Goal: Information Seeking & Learning: Learn about a topic

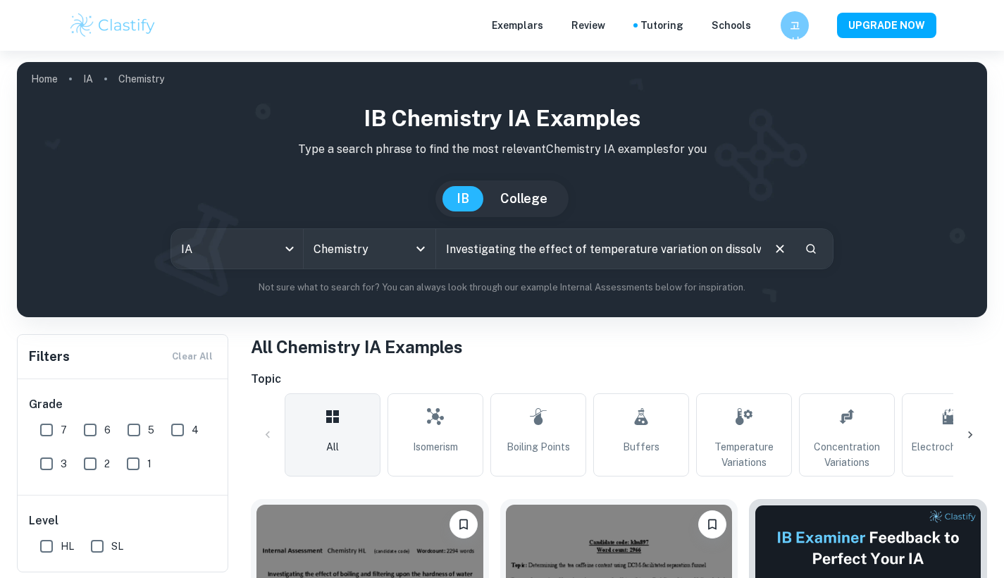
scroll to position [0, 189]
type input "Investigating the effect of temperature variation on dissolved oxygen concentra…"
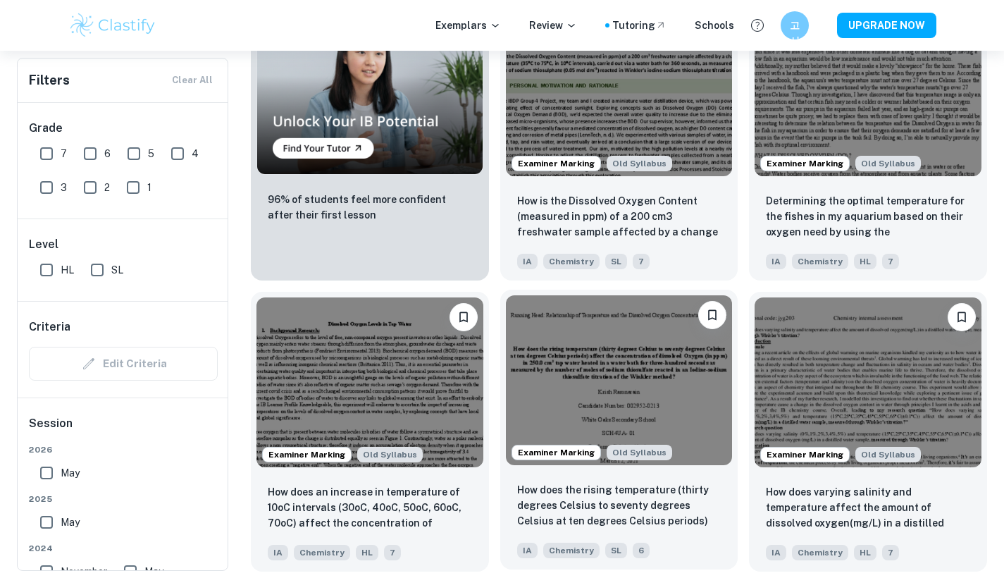
scroll to position [1081, 0]
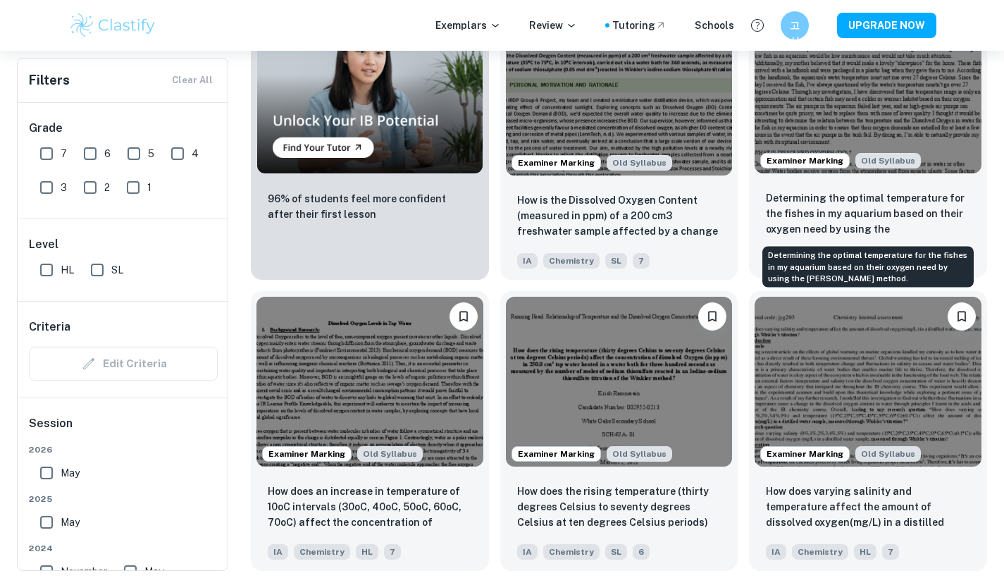
click at [807, 213] on p "Determining the optimal temperature for the fishes in my aquarium based on thei…" at bounding box center [868, 214] width 204 height 48
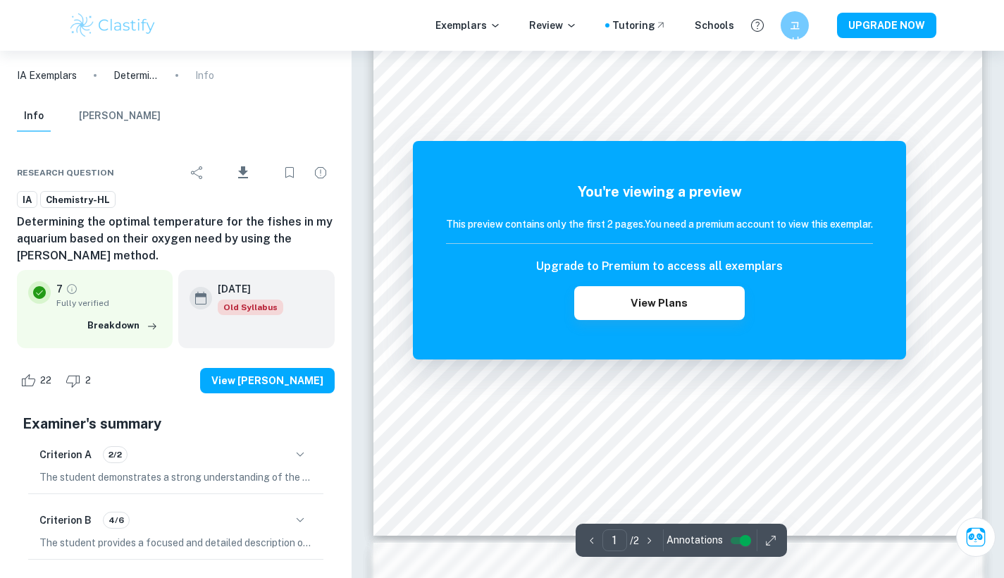
scroll to position [409, 0]
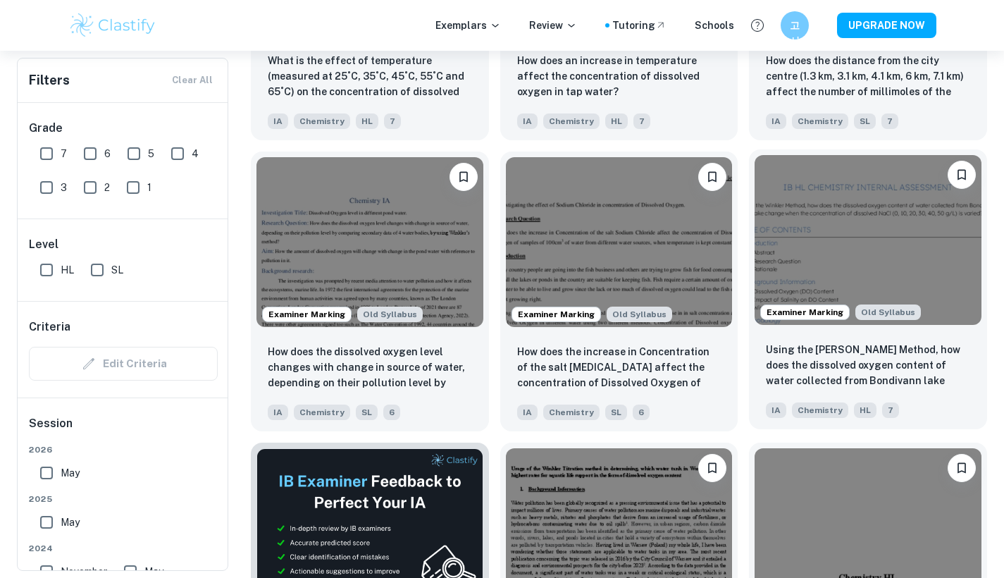
scroll to position [1839, 0]
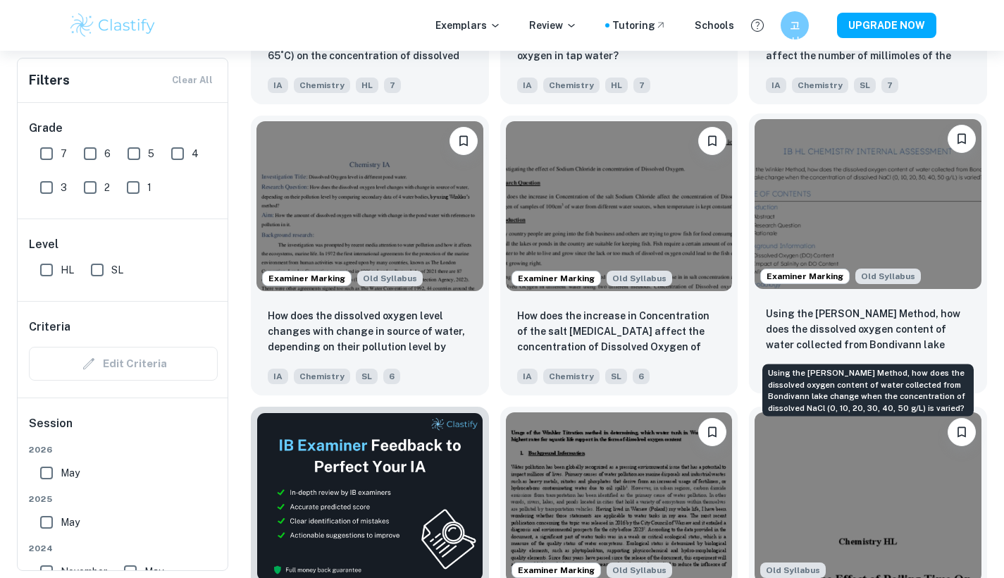
click at [907, 349] on p "Using the Winkler Method, how does the dissolved oxygen content of water collec…" at bounding box center [868, 330] width 204 height 48
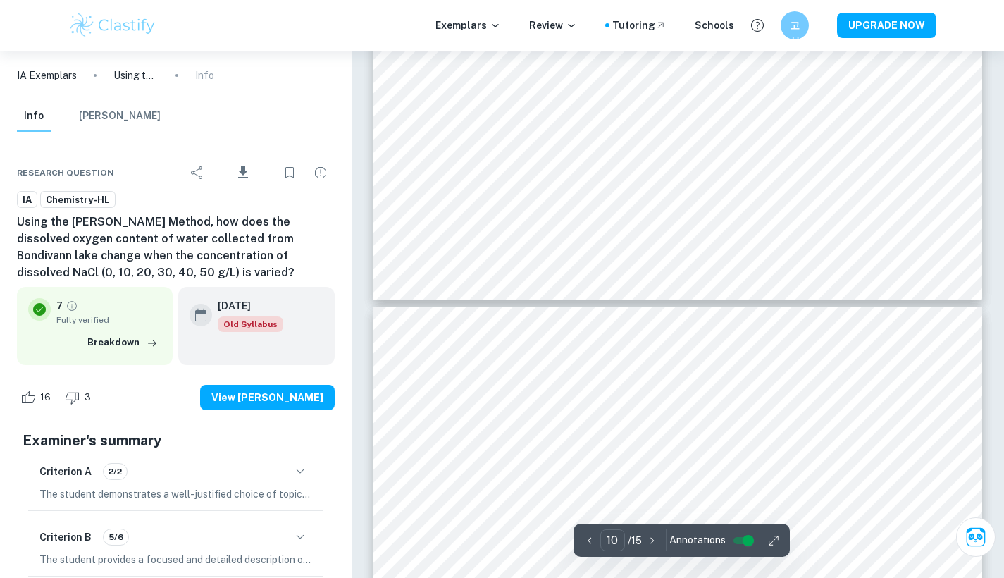
type input "11"
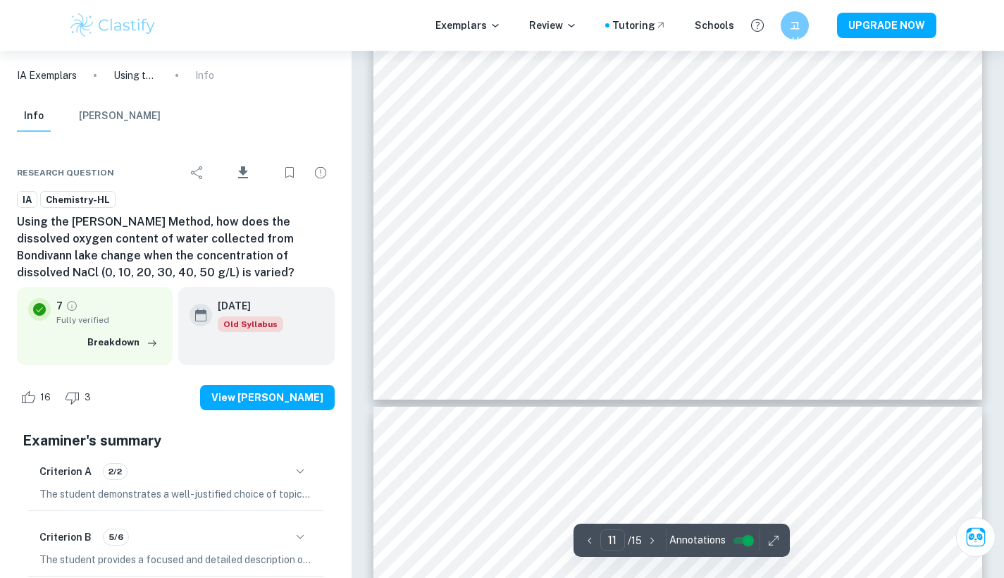
scroll to position [8765, 0]
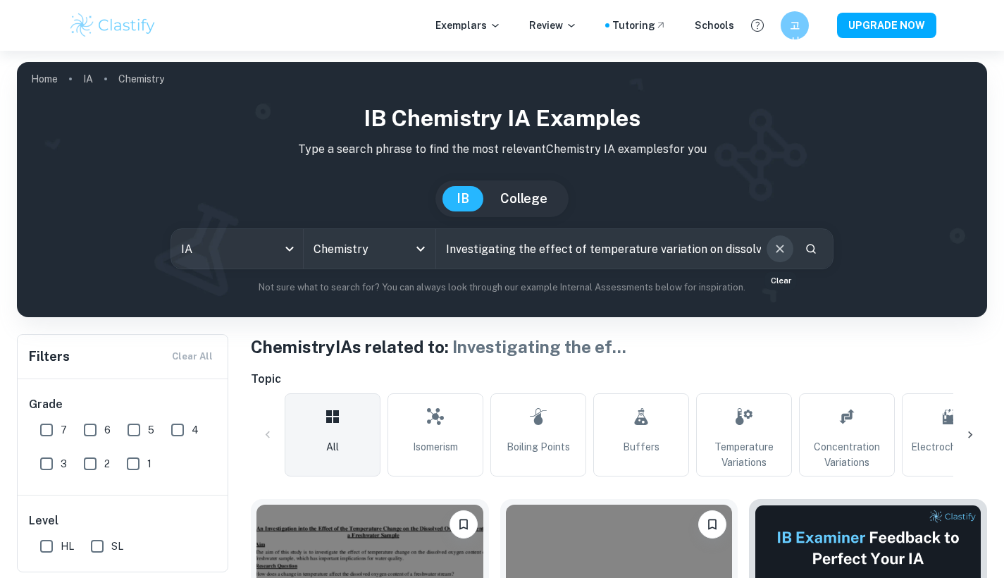
click at [787, 247] on icon "Clear" at bounding box center [780, 249] width 16 height 16
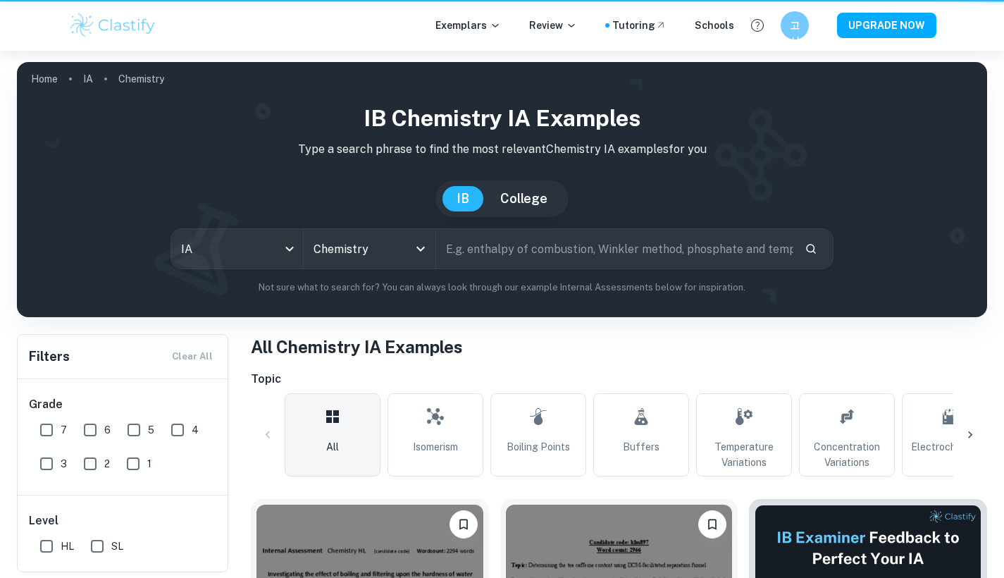
drag, startPoint x: 776, startPoint y: 246, endPoint x: 704, endPoint y: 244, distance: 72.6
click at [776, 246] on input "text" at bounding box center [615, 248] width 358 height 39
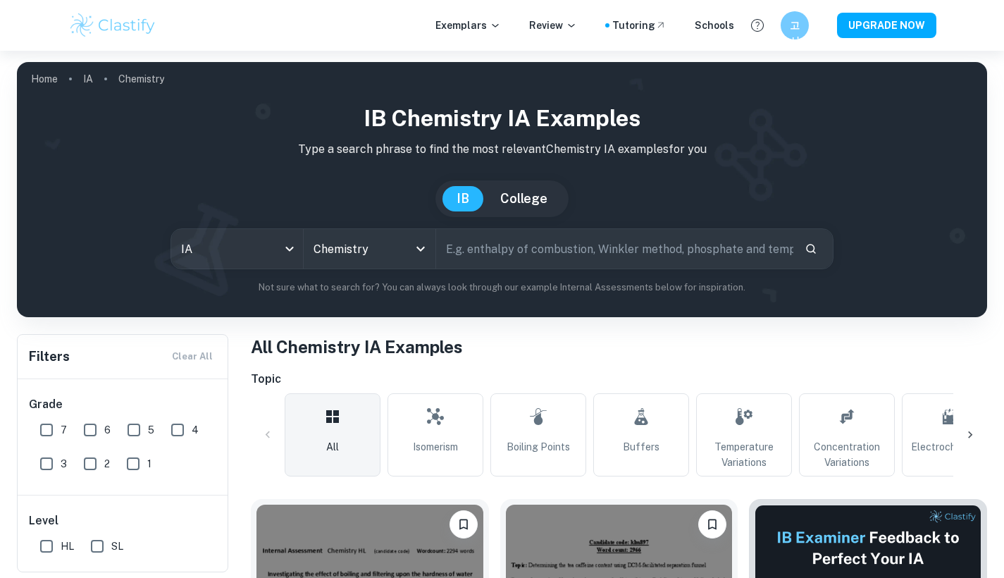
click at [707, 245] on input "text" at bounding box center [615, 248] width 358 height 39
paste input "Rate of reaction between iodine and propanone in acid by colorimetry"
type input "Rate of reaction between iodine and propanone in acid by colorimetry"
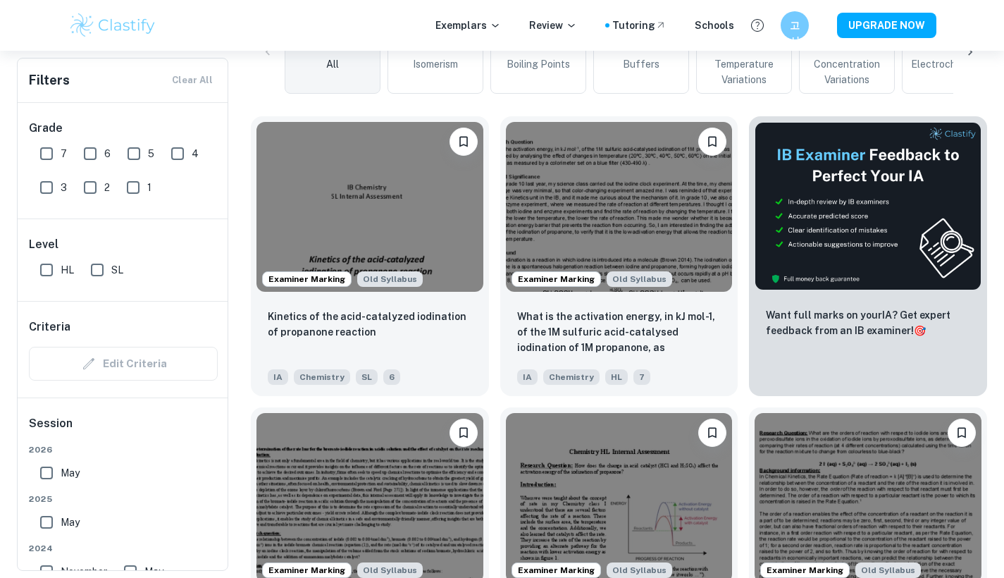
scroll to position [380, 0]
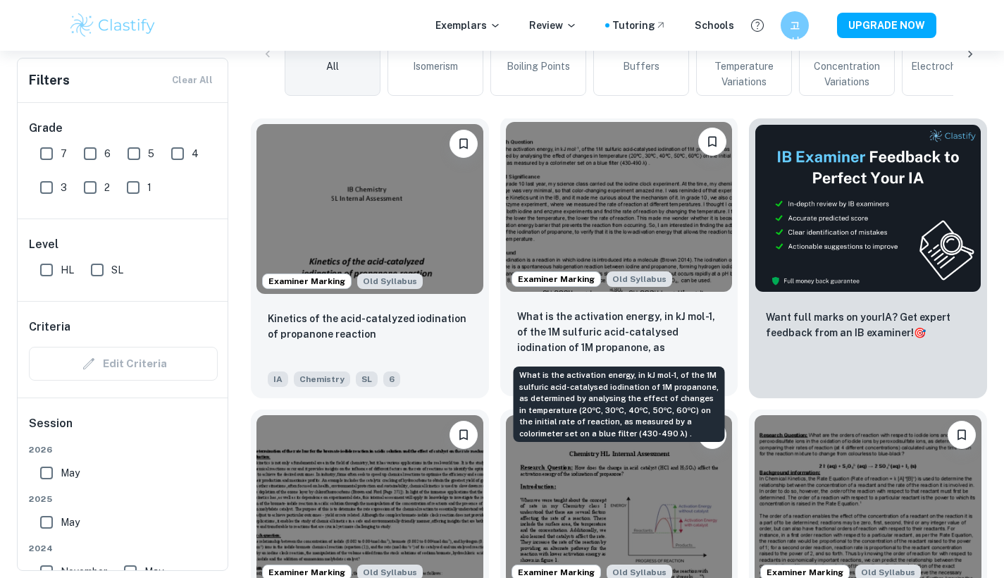
click at [719, 322] on p "What is the activation energy, in kJ mol-1, of the 1M sulfuric acid-catalysed i…" at bounding box center [619, 333] width 204 height 48
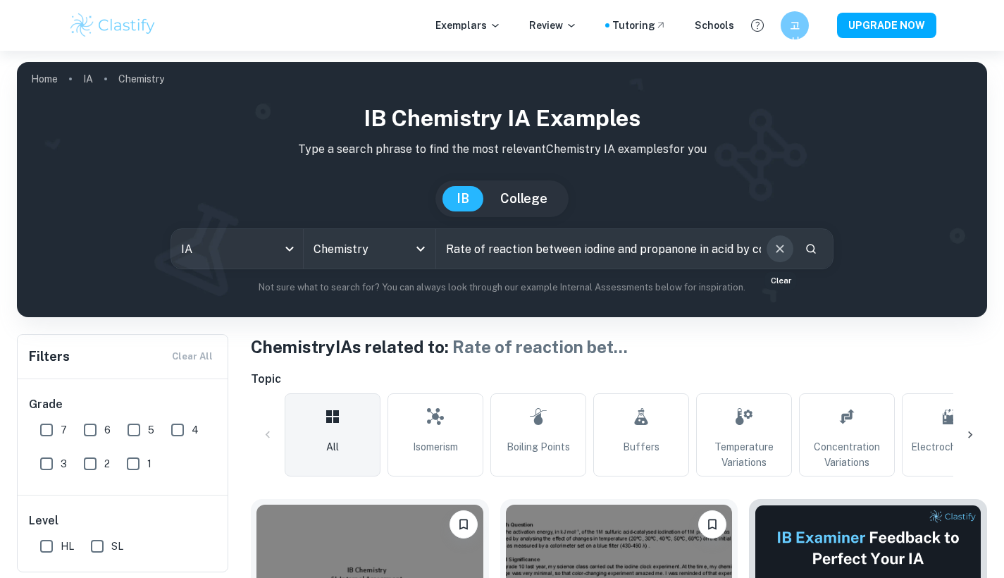
click at [773, 244] on icon "Clear" at bounding box center [780, 249] width 16 height 16
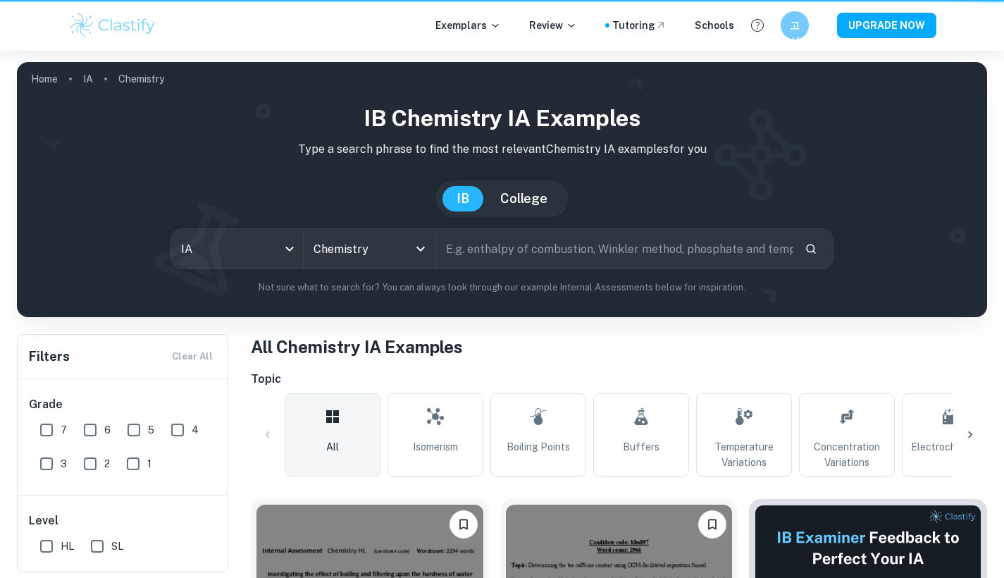
click at [707, 244] on input "text" at bounding box center [615, 248] width 358 height 39
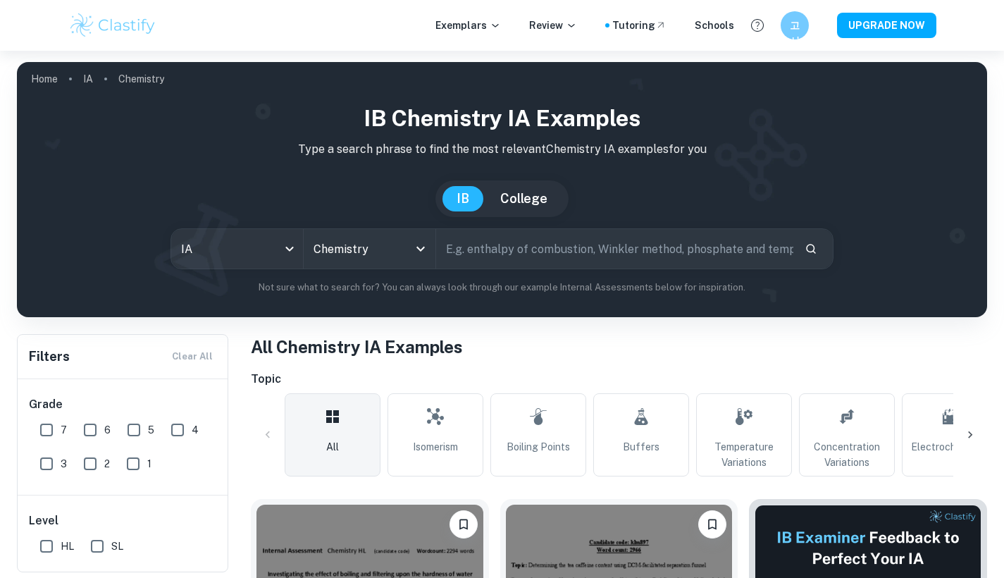
paste input "How does increasing temperature(25.00°C, 35.00°C, 45.00°C, 55.00°C, 65.00°C) af…"
type input "How does increasing temperature(25.00°C, 35.00°C, 45.00°C, 55.00°C, 65.00°C) af…"
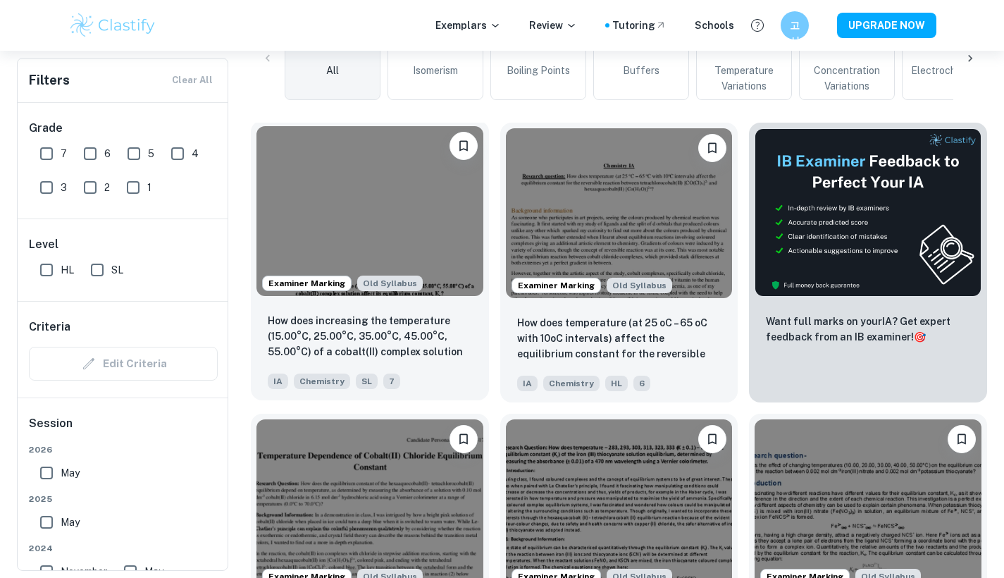
scroll to position [385, 0]
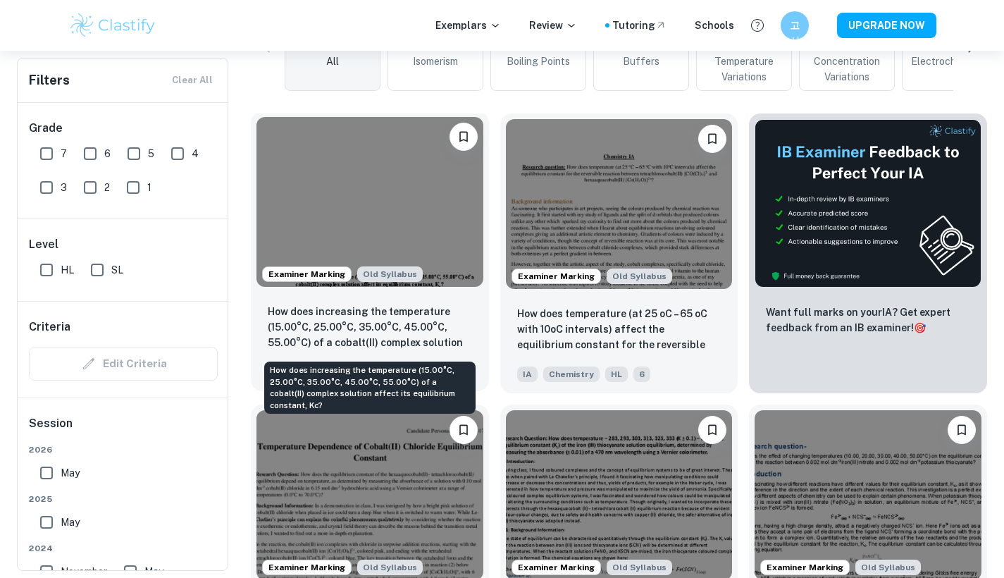
click at [400, 309] on p "How does increasing the temperature (15.00​°C, 25.00°C, 35.00°C, 45.00°C, 55.00…" at bounding box center [370, 328] width 204 height 48
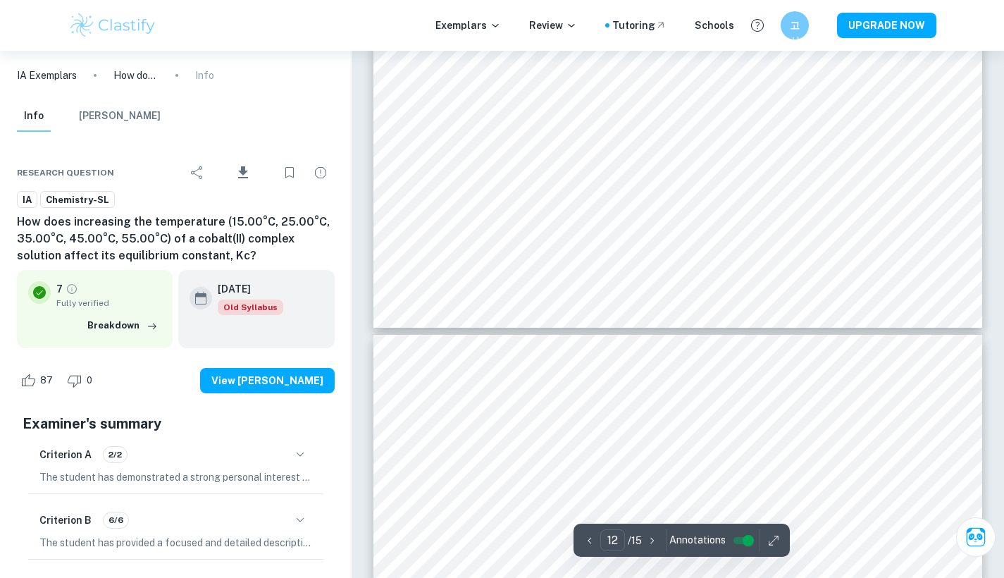
type input "13"
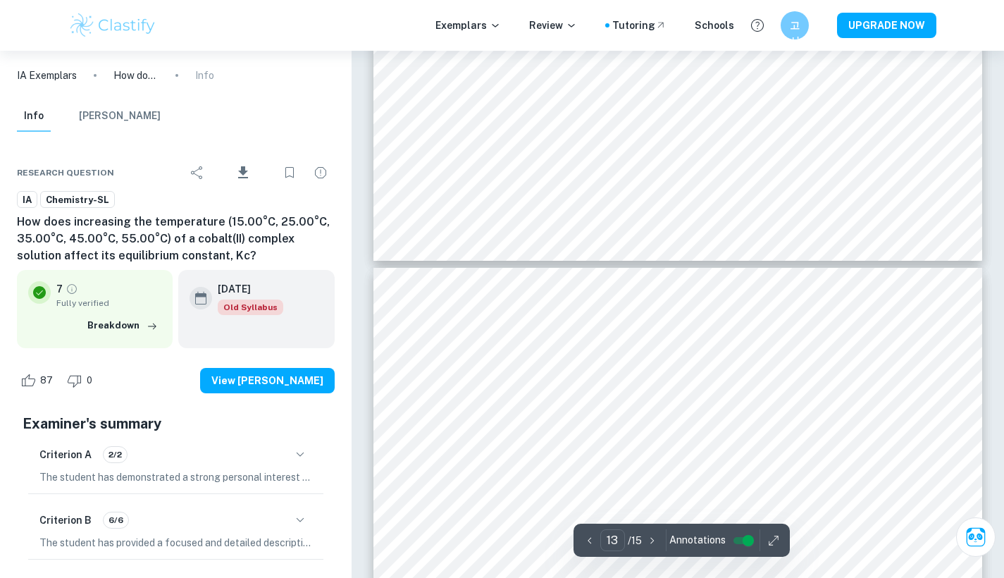
scroll to position [9932, 0]
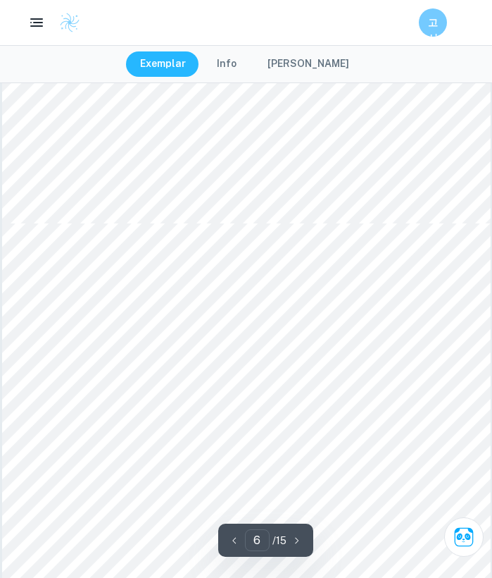
scroll to position [3162, 0]
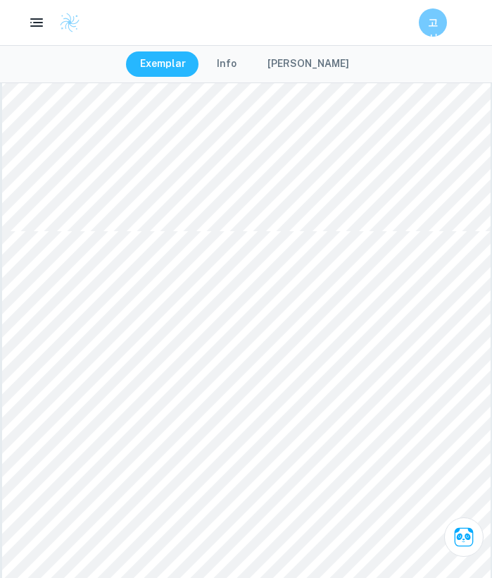
type input "6"
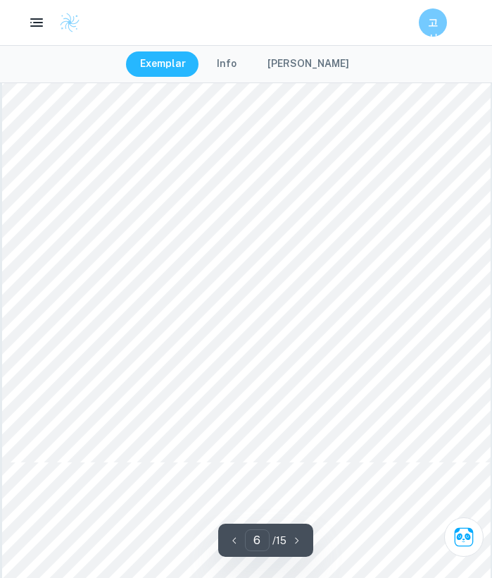
scroll to position [3565, 0]
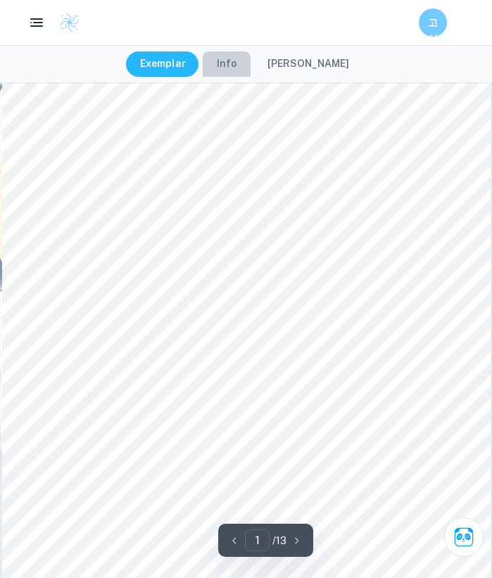
click at [236, 62] on button "Info" at bounding box center [227, 63] width 48 height 25
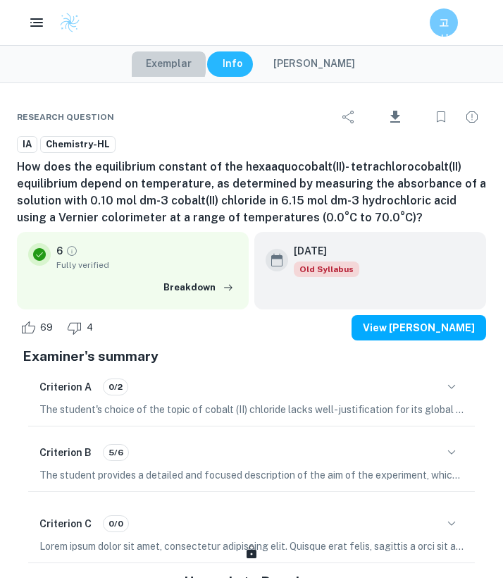
click at [164, 63] on button "Exemplar" at bounding box center [169, 63] width 74 height 25
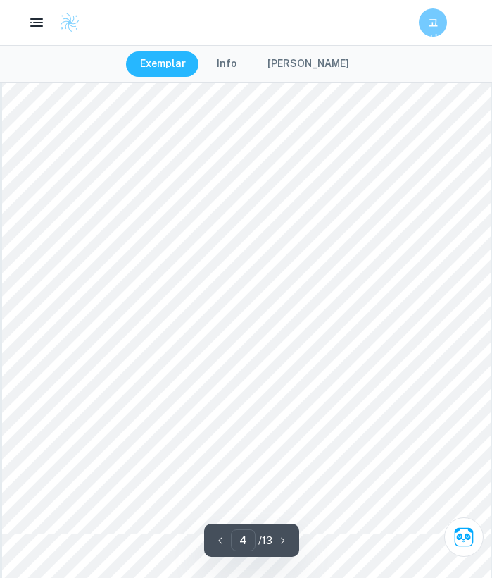
scroll to position [2459, 0]
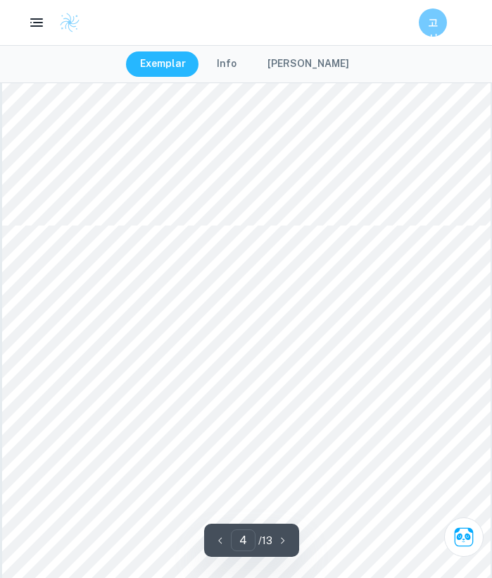
type input "5"
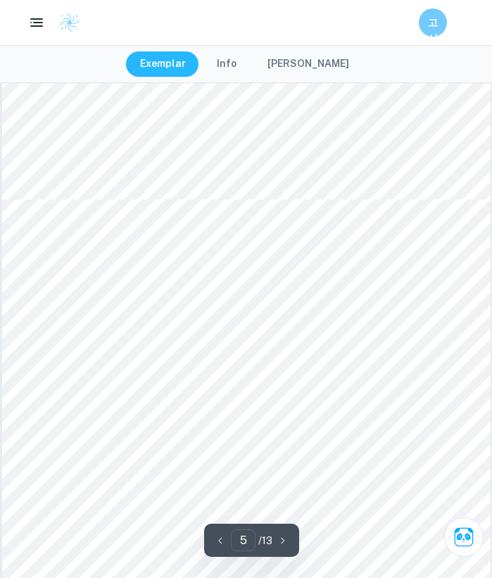
scroll to position [2797, 0]
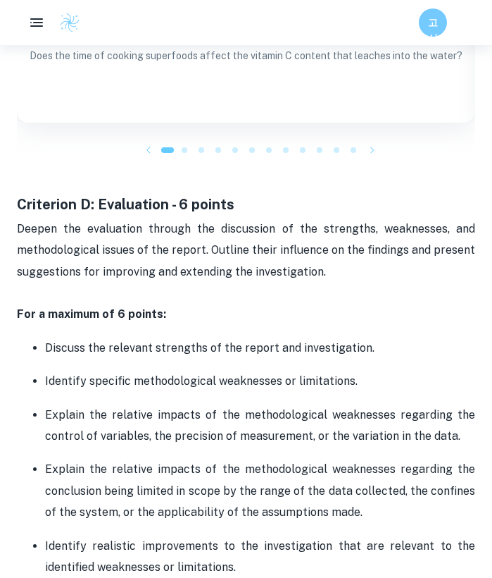
scroll to position [3072, 0]
